Goal: Entertainment & Leisure: Consume media (video, audio)

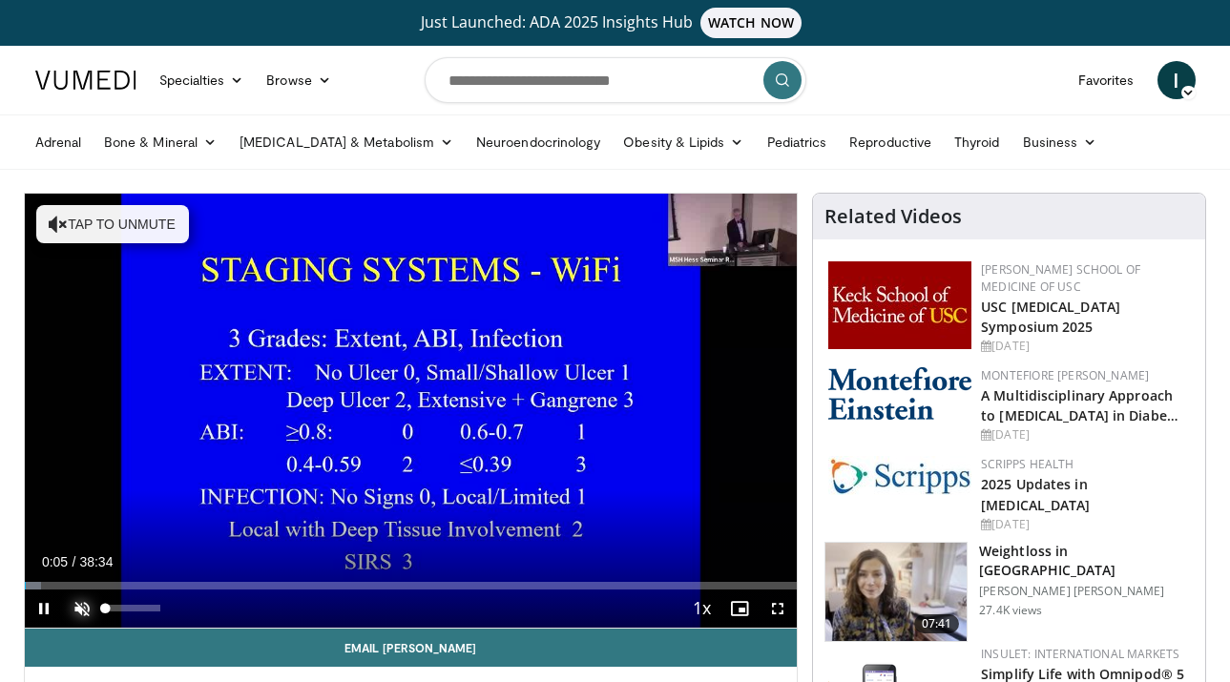
click at [79, 611] on span "Video Player" at bounding box center [82, 609] width 38 height 38
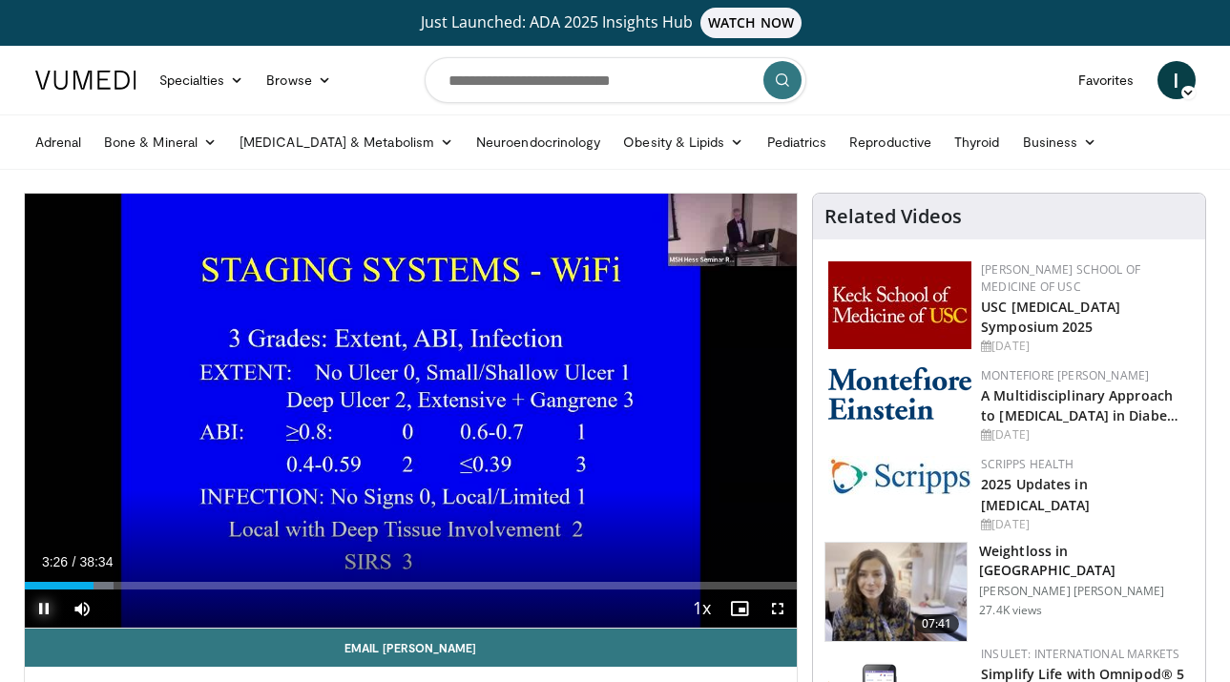
click at [42, 605] on span "Video Player" at bounding box center [44, 609] width 38 height 38
click at [44, 611] on span "Video Player" at bounding box center [44, 609] width 38 height 38
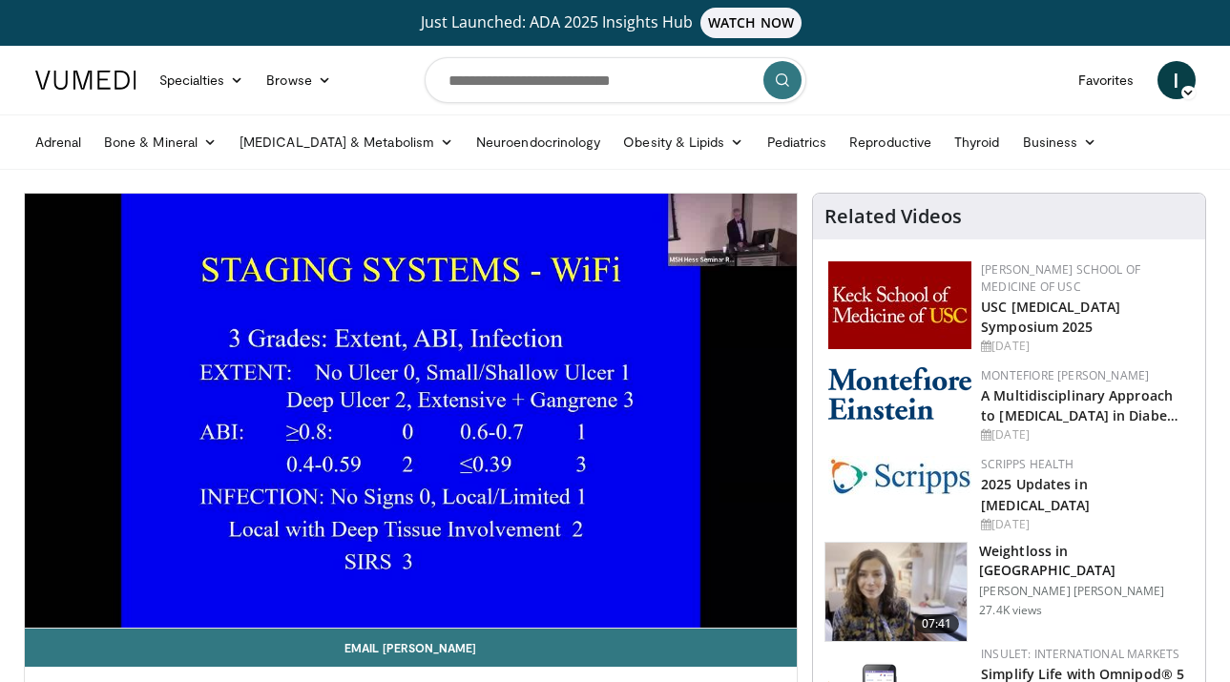
click at [1033, 567] on h3 "Weightloss in [GEOGRAPHIC_DATA]" at bounding box center [1086, 561] width 215 height 38
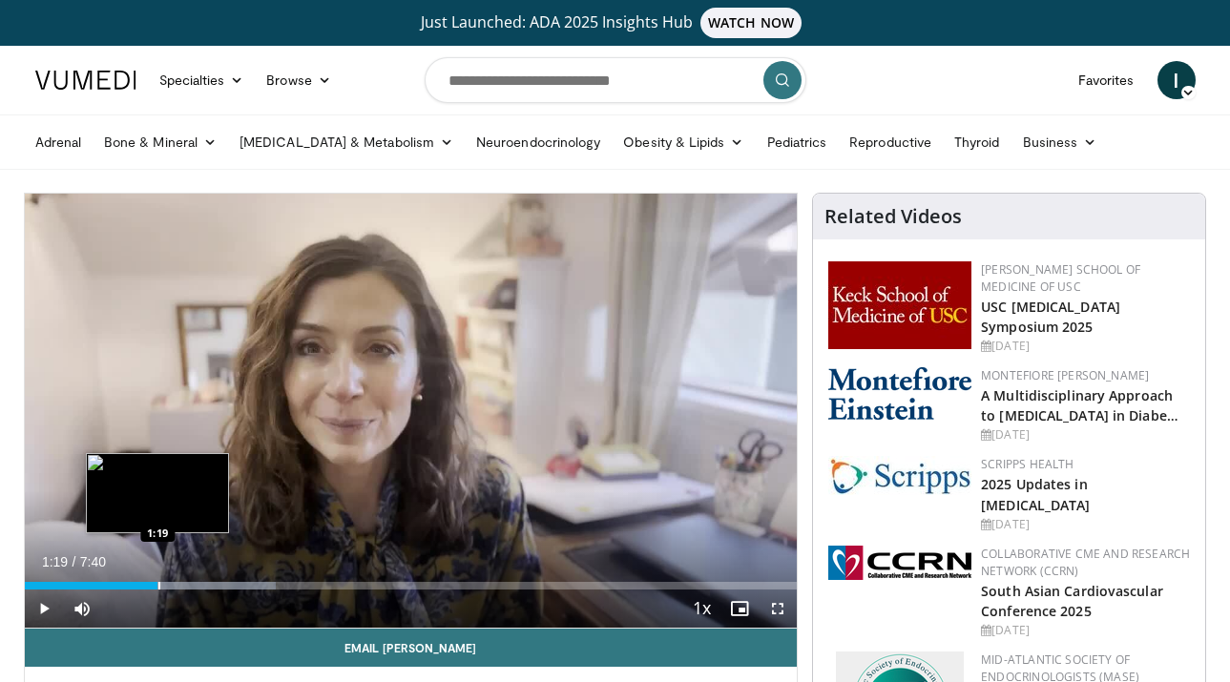
click at [158, 582] on div "Progress Bar" at bounding box center [159, 586] width 2 height 8
drag, startPoint x: 155, startPoint y: 586, endPoint x: 135, endPoint y: 589, distance: 20.2
click at [137, 589] on div "Progress Bar" at bounding box center [138, 586] width 2 height 8
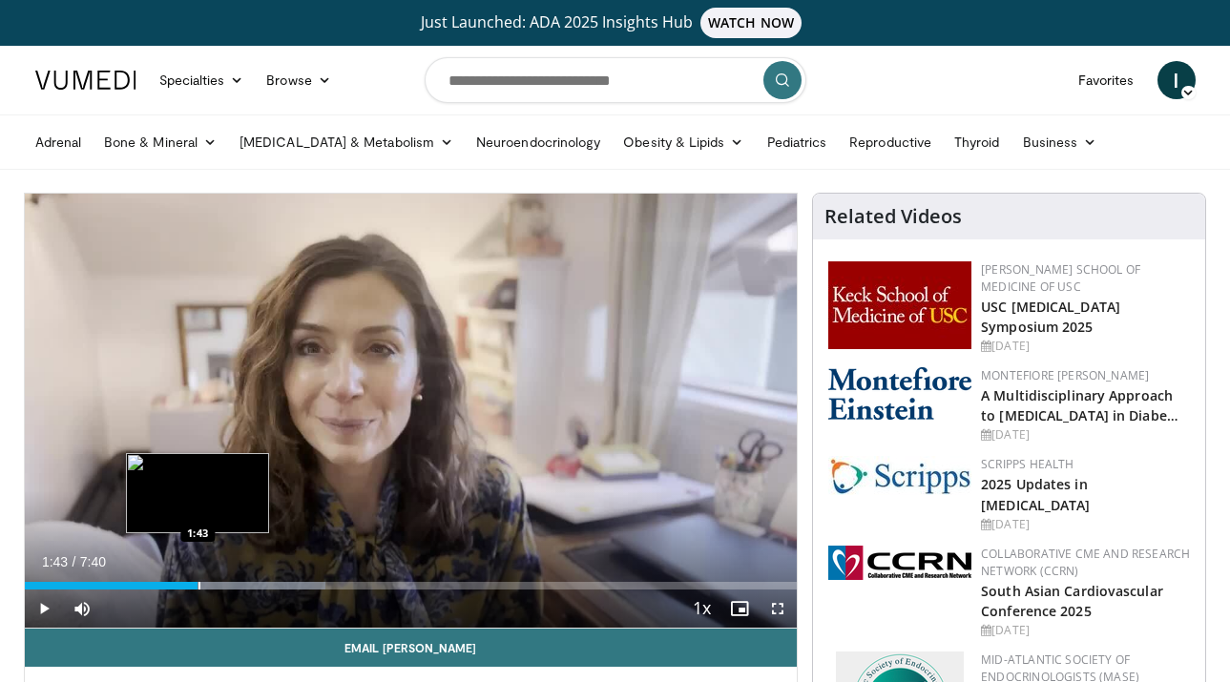
drag, startPoint x: 208, startPoint y: 589, endPoint x: 197, endPoint y: 589, distance: 10.5
click at [198, 589] on div "Progress Bar" at bounding box center [199, 586] width 2 height 8
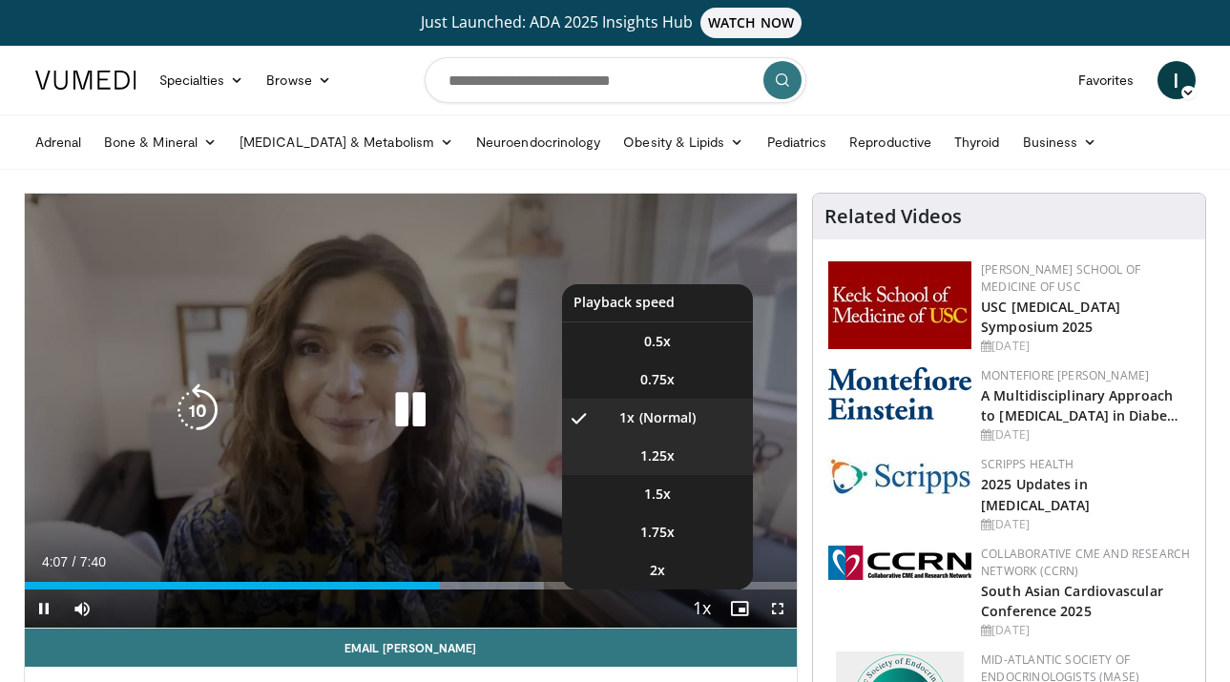
click at [661, 449] on span "1.25x" at bounding box center [657, 455] width 34 height 19
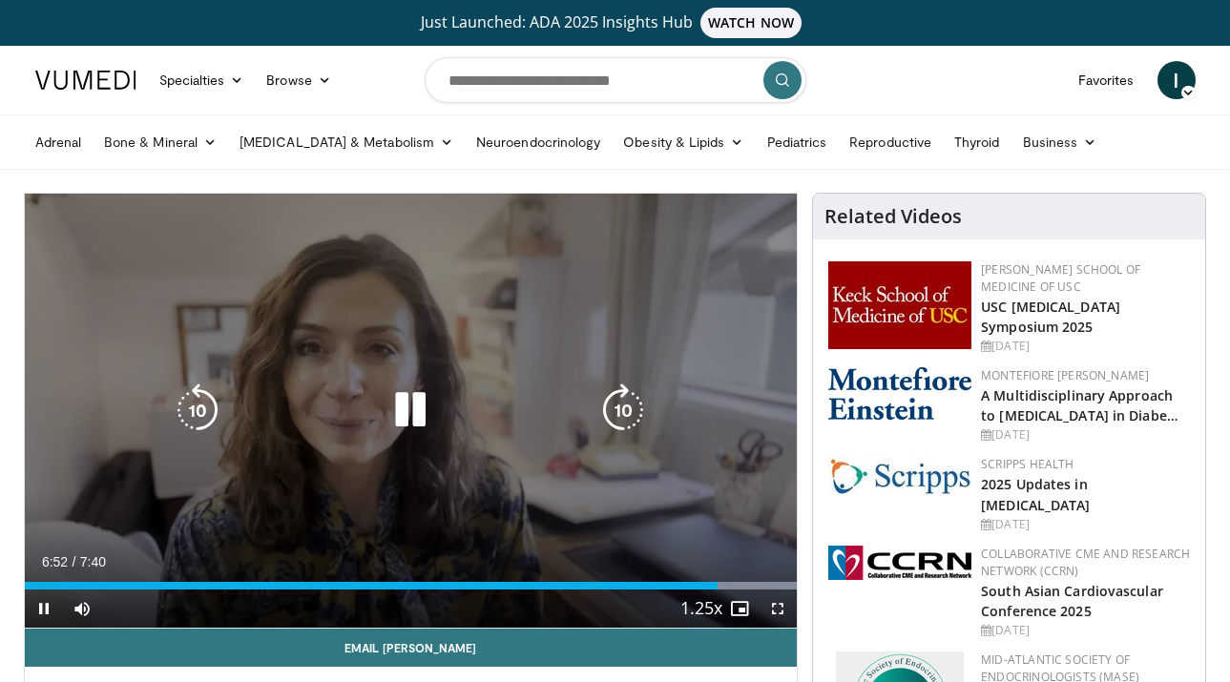
click at [414, 402] on icon "Video Player" at bounding box center [409, 409] width 53 height 53
